Goal: Task Accomplishment & Management: Complete application form

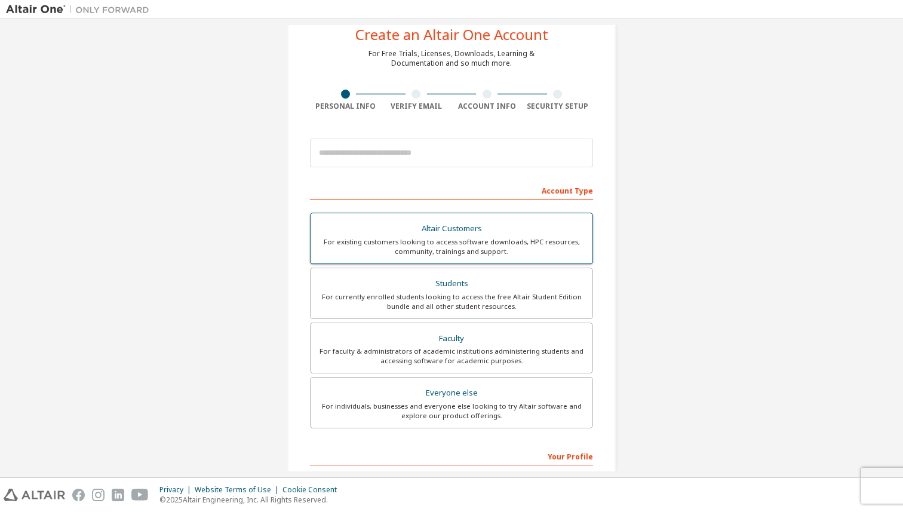
scroll to position [50, 0]
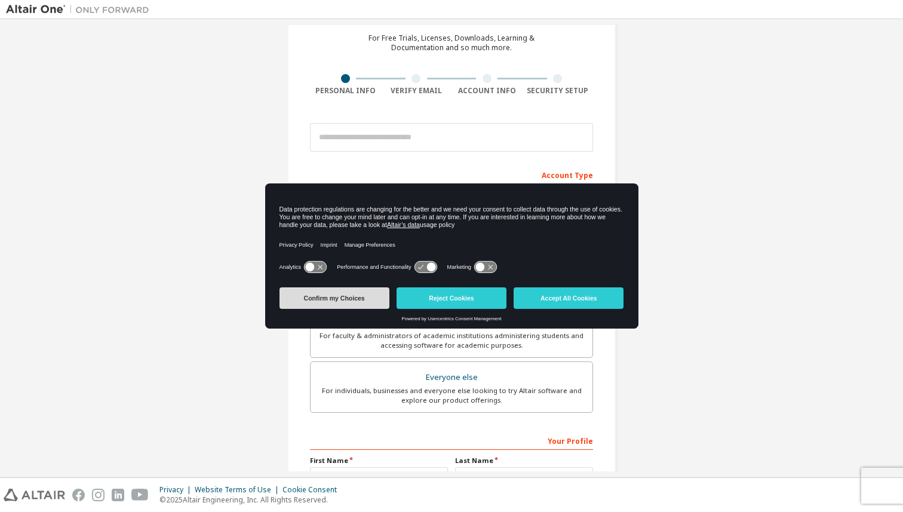
click at [343, 300] on button "Confirm my Choices" at bounding box center [334, 297] width 110 height 21
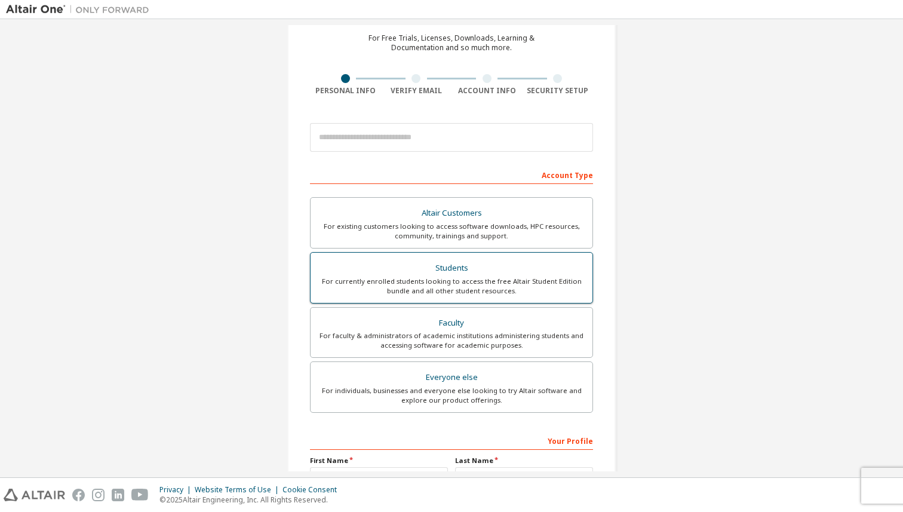
click at [380, 277] on div "For currently enrolled students looking to access the free Altair Student Editi…" at bounding box center [452, 286] width 268 height 19
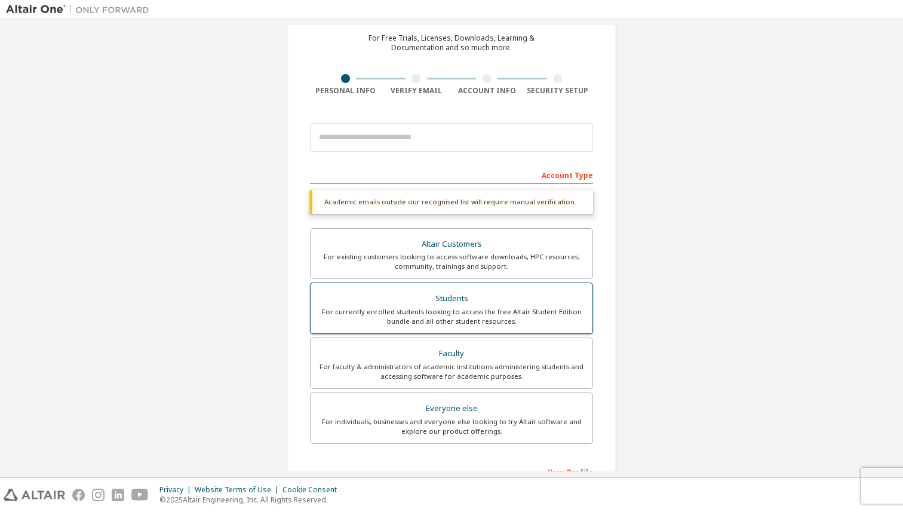
scroll to position [64, 0]
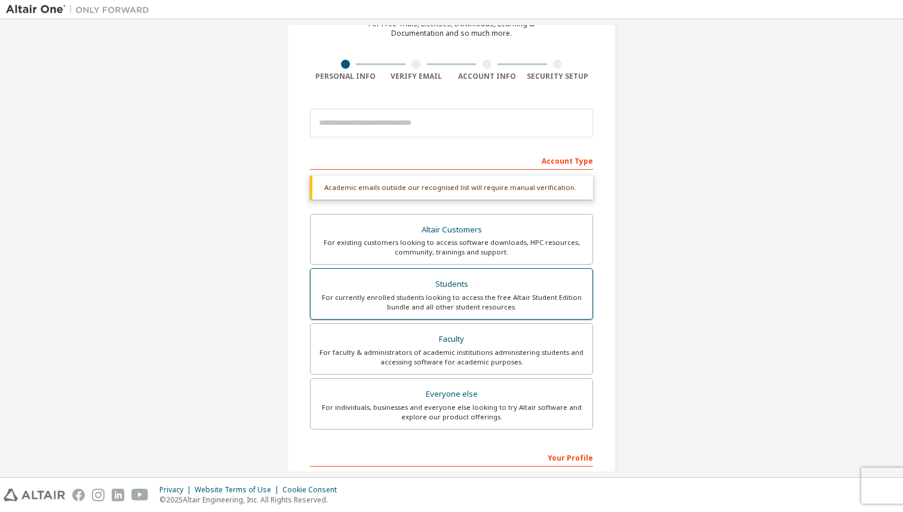
click at [395, 296] on div "For currently enrolled students looking to access the free Altair Student Editi…" at bounding box center [452, 302] width 268 height 19
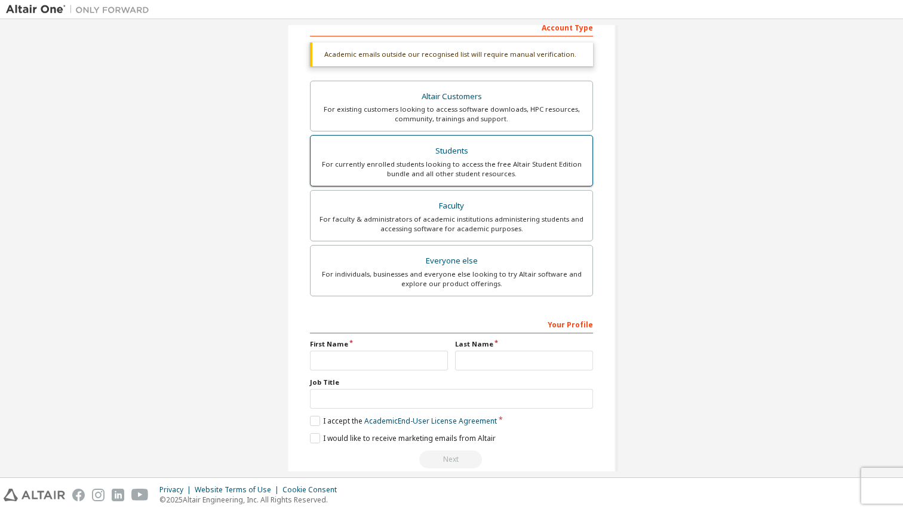
scroll to position [217, 0]
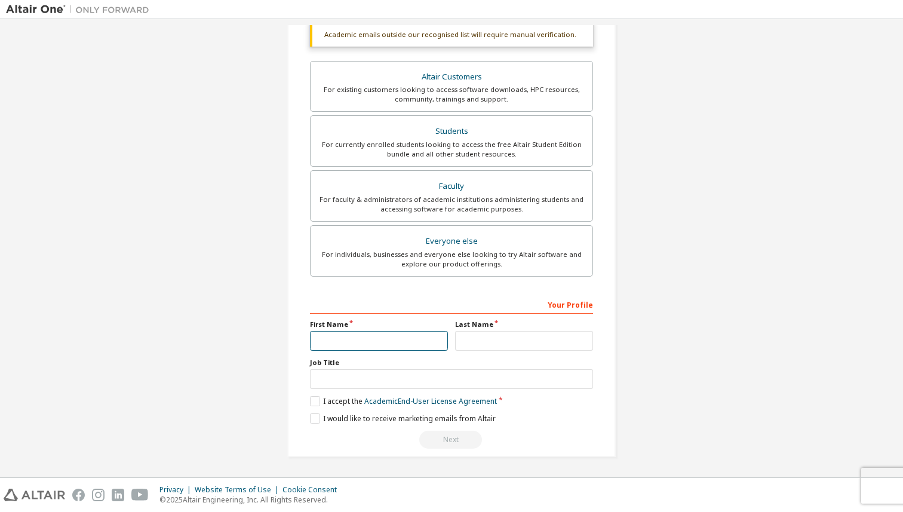
click at [365, 347] on input "text" at bounding box center [379, 341] width 138 height 20
type input "********"
type input "*****"
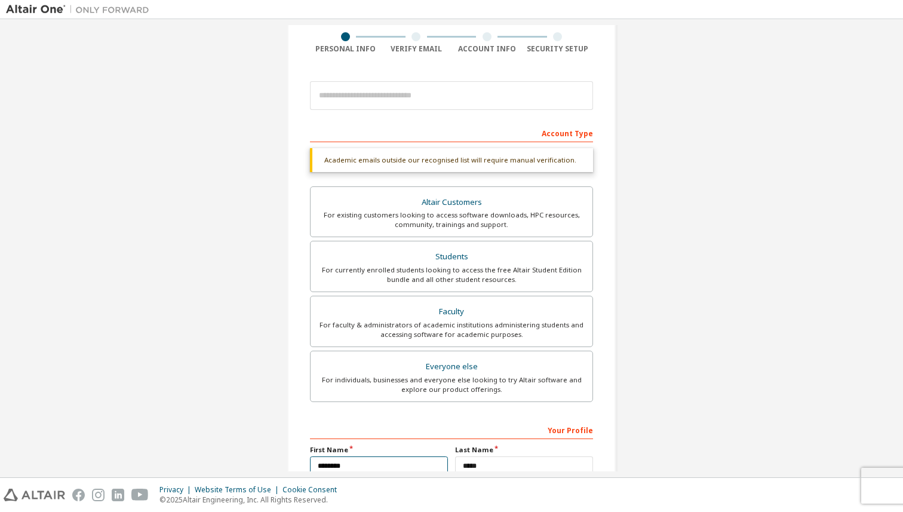
scroll to position [0, 0]
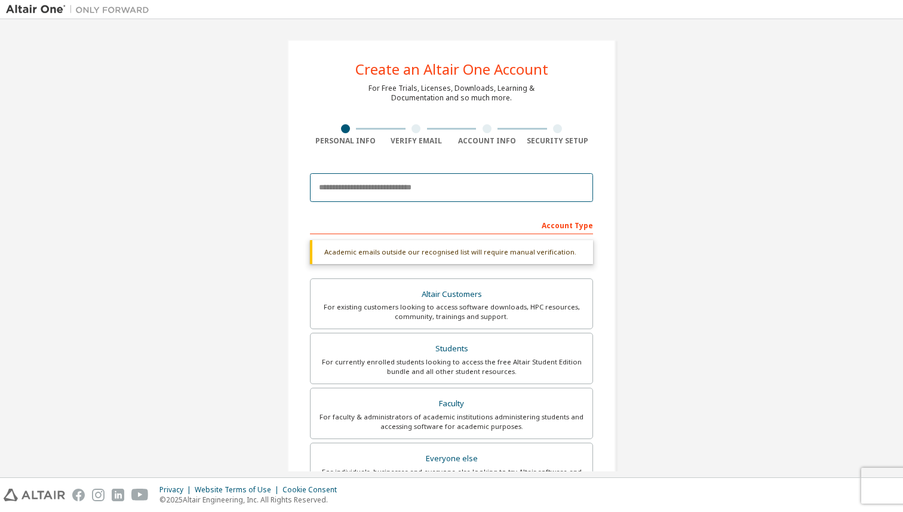
click at [394, 187] on input "email" at bounding box center [451, 187] width 283 height 29
click at [412, 195] on input "email" at bounding box center [451, 187] width 283 height 29
type input "**********"
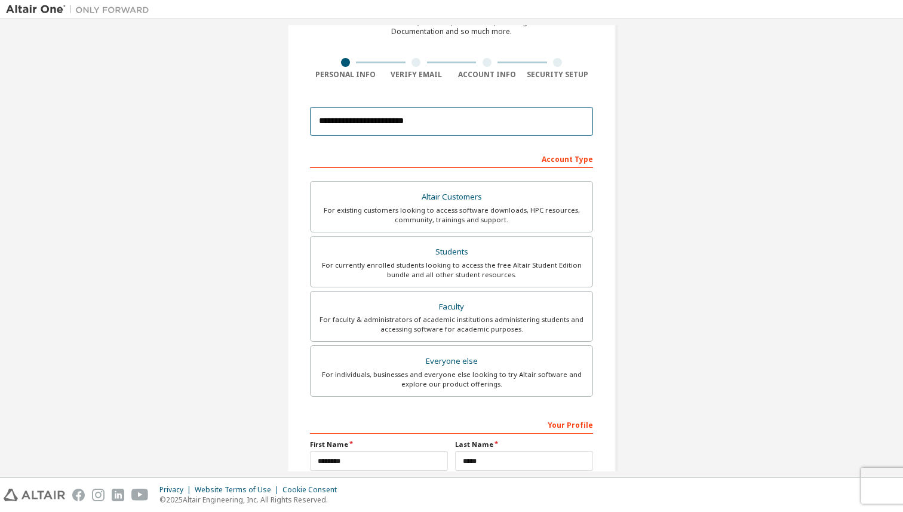
scroll to position [186, 0]
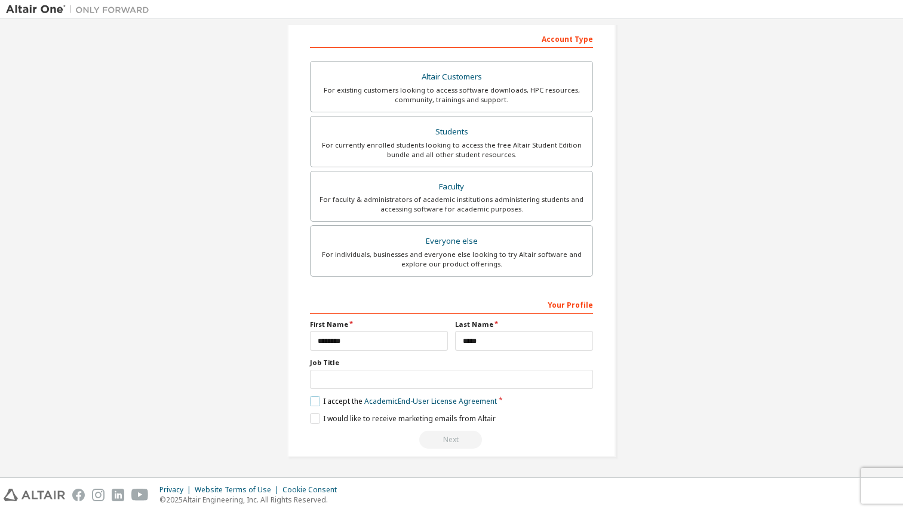
click at [317, 401] on label "I accept the Academic End-User License Agreement" at bounding box center [403, 401] width 187 height 10
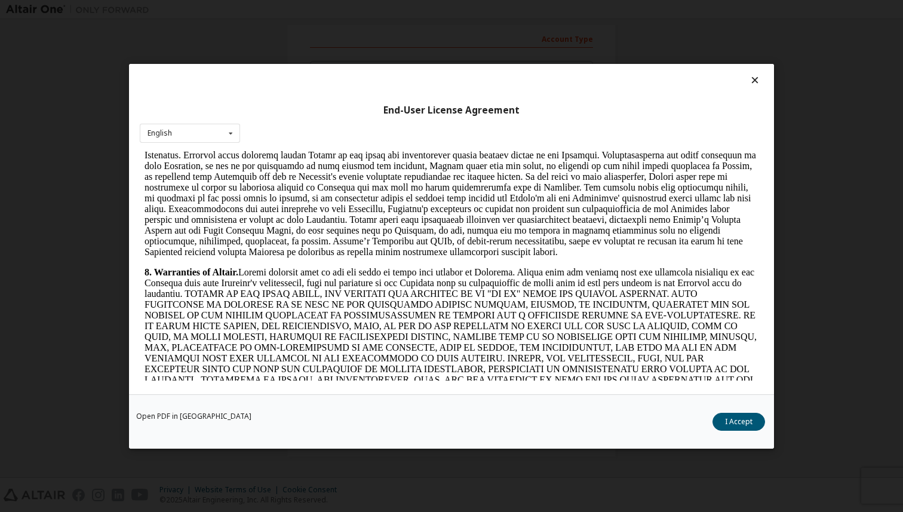
scroll to position [1239, 0]
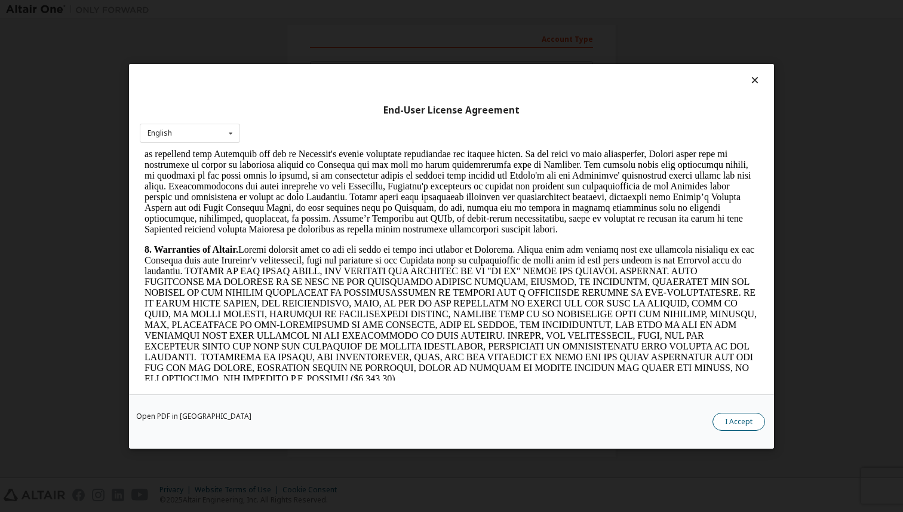
click at [729, 423] on button "I Accept" at bounding box center [738, 421] width 53 height 18
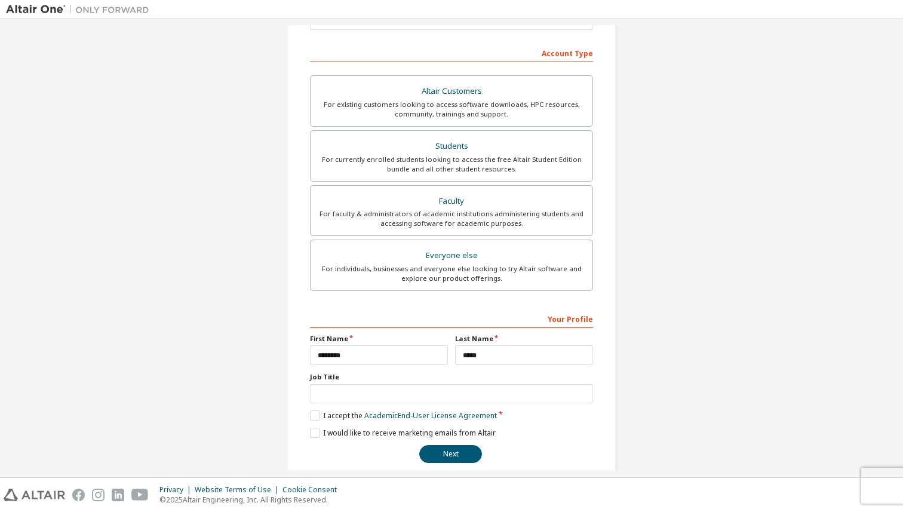
scroll to position [186, 0]
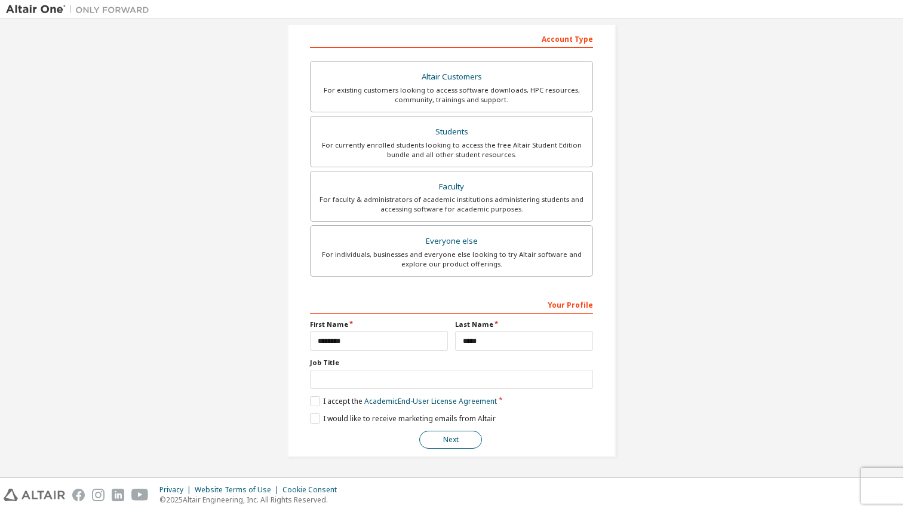
click at [443, 446] on button "Next" at bounding box center [450, 440] width 63 height 18
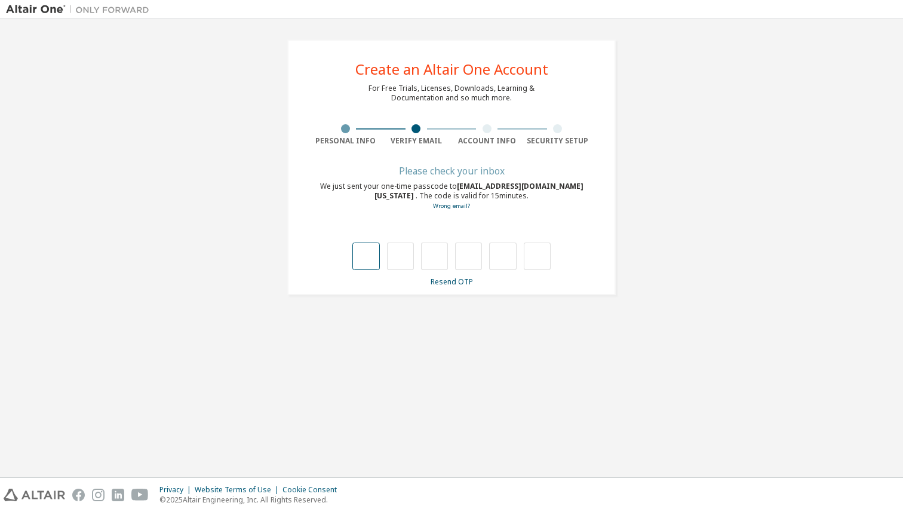
type input "*"
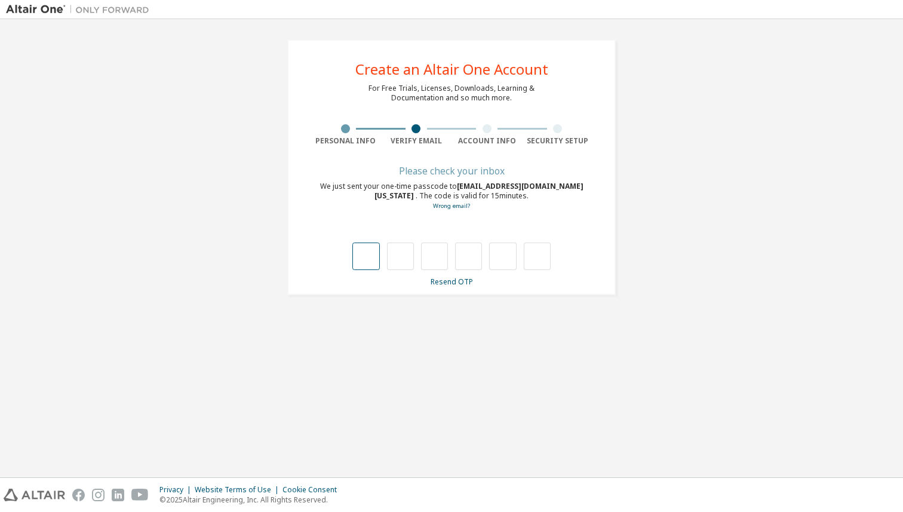
type input "*"
